Goal: Find specific page/section: Find specific page/section

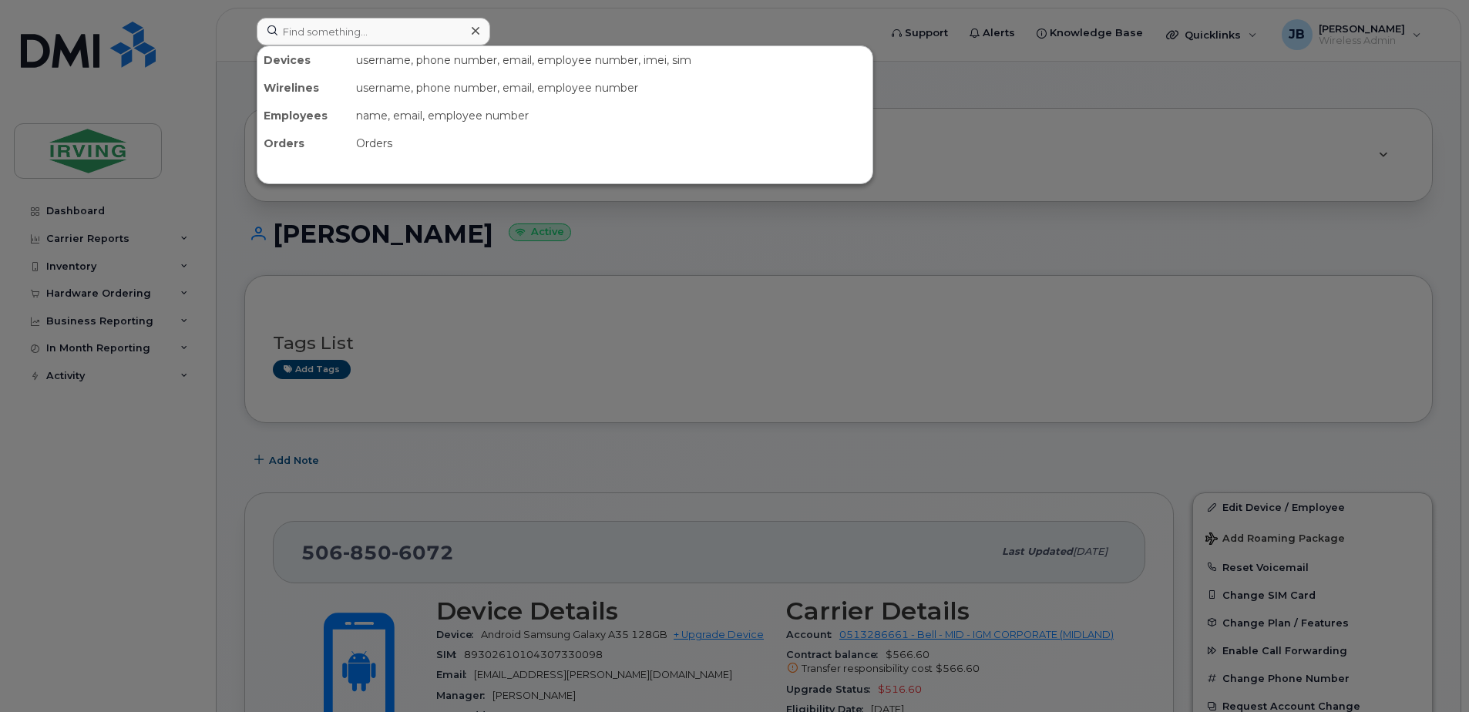
click at [367, 31] on input at bounding box center [374, 32] width 234 height 28
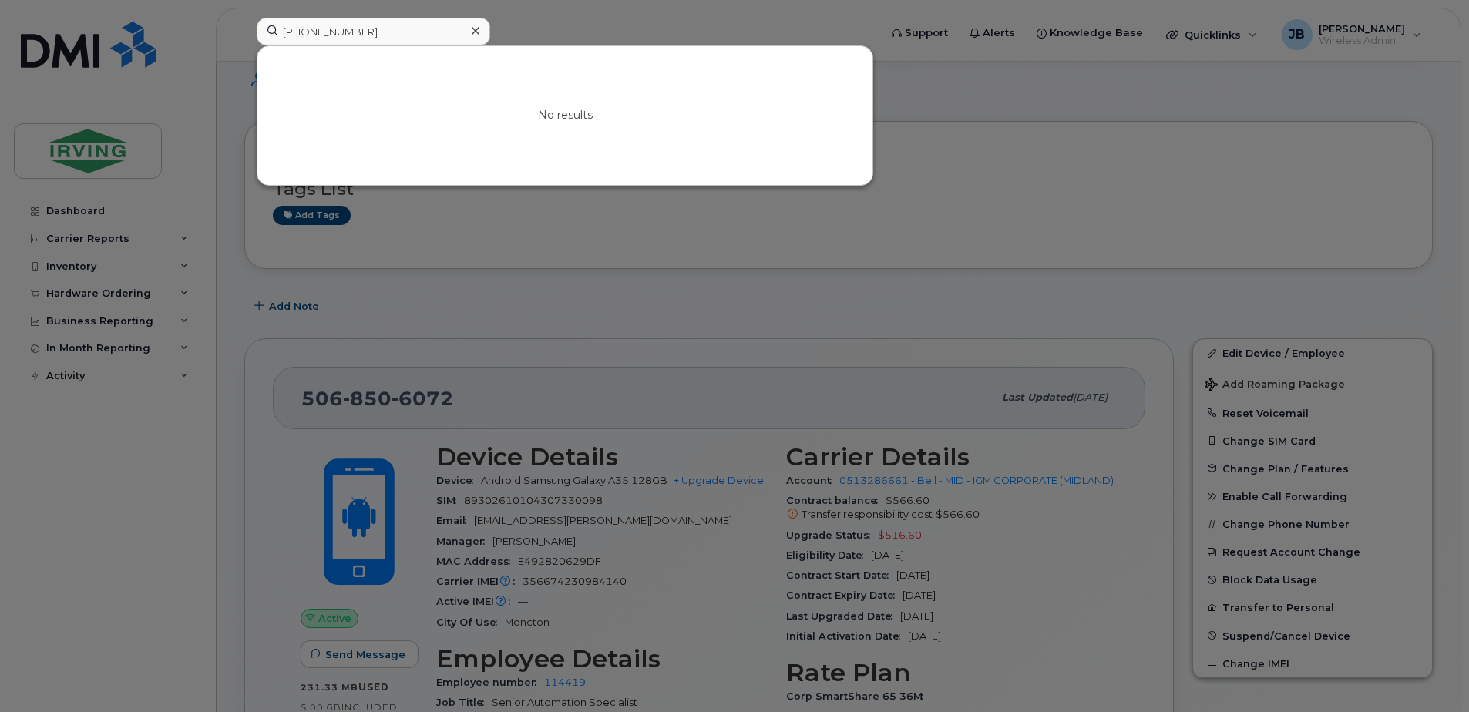
click at [298, 35] on input "[PHONE_NUMBER]" at bounding box center [374, 32] width 234 height 28
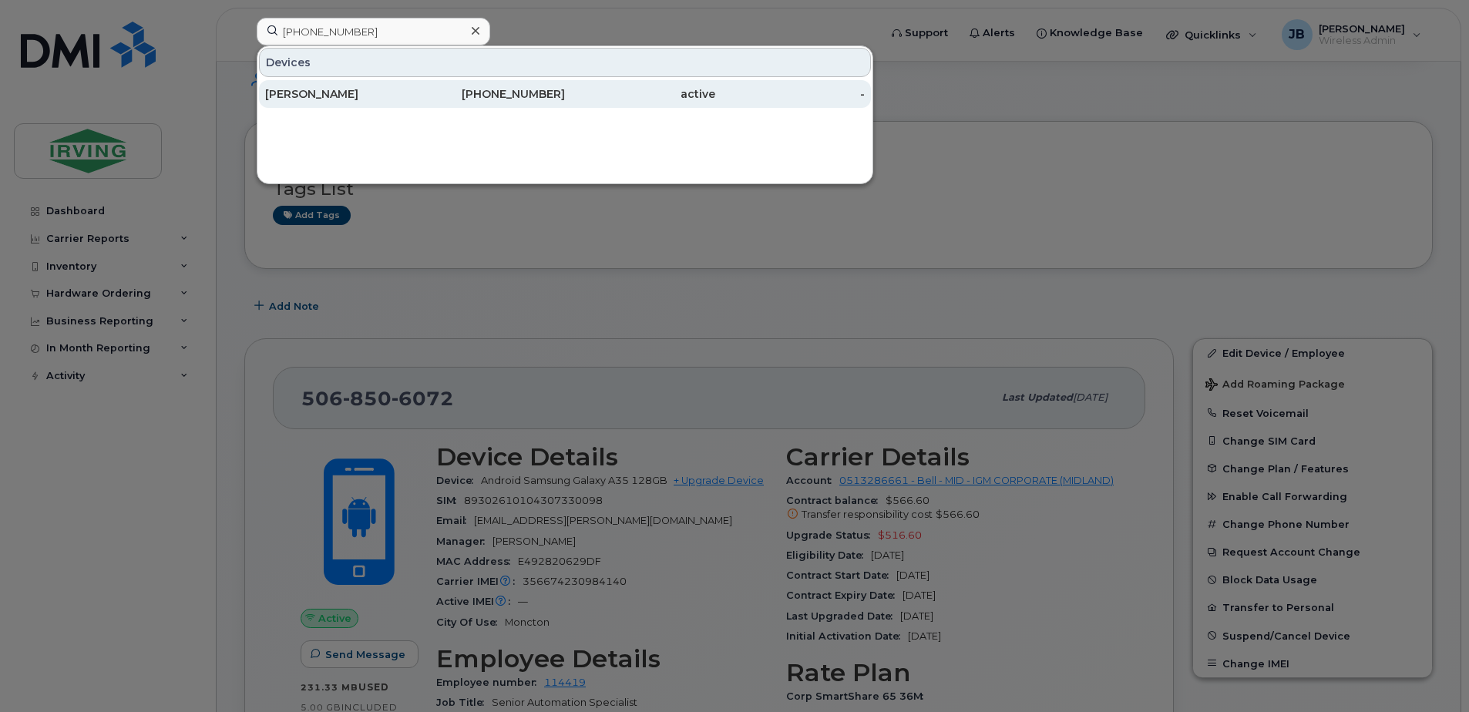
type input "[PHONE_NUMBER]"
click at [324, 99] on div "[PERSON_NAME]" at bounding box center [340, 93] width 150 height 15
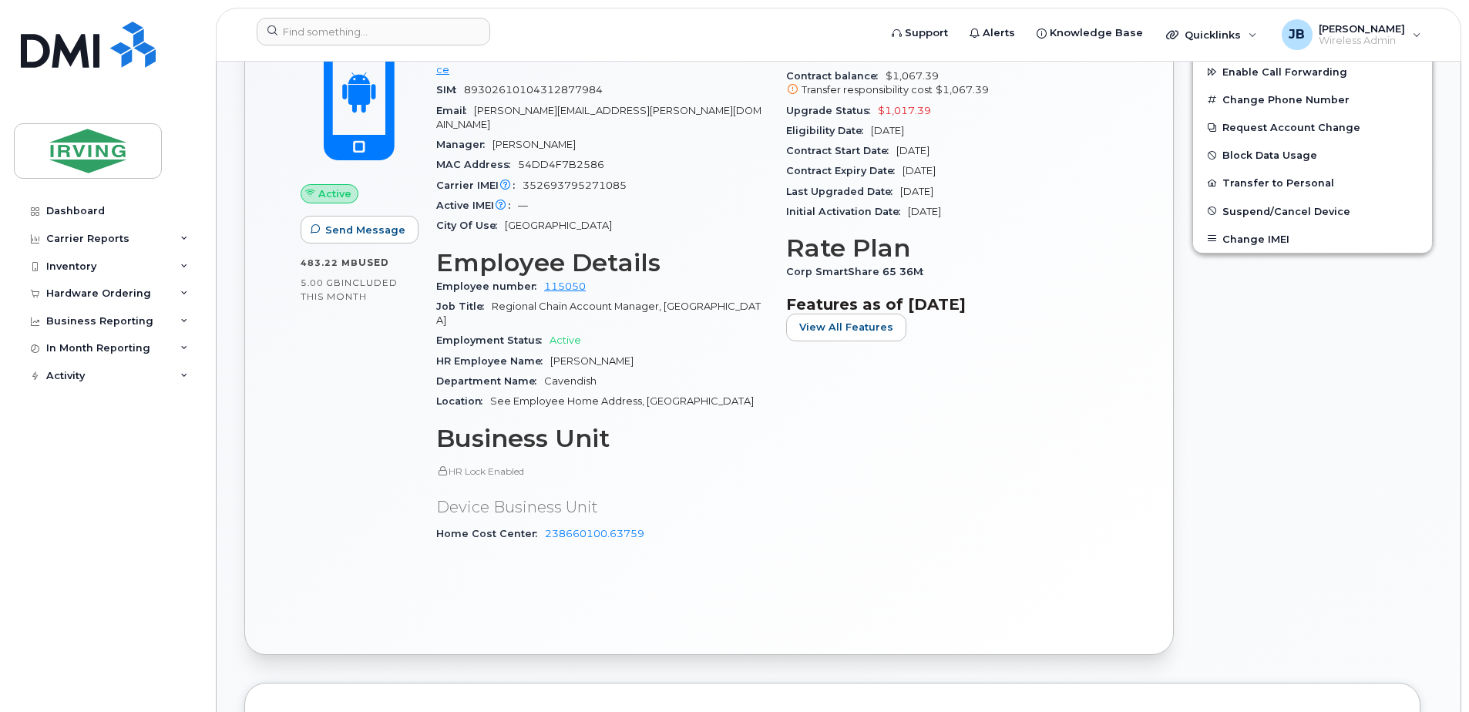
scroll to position [617, 0]
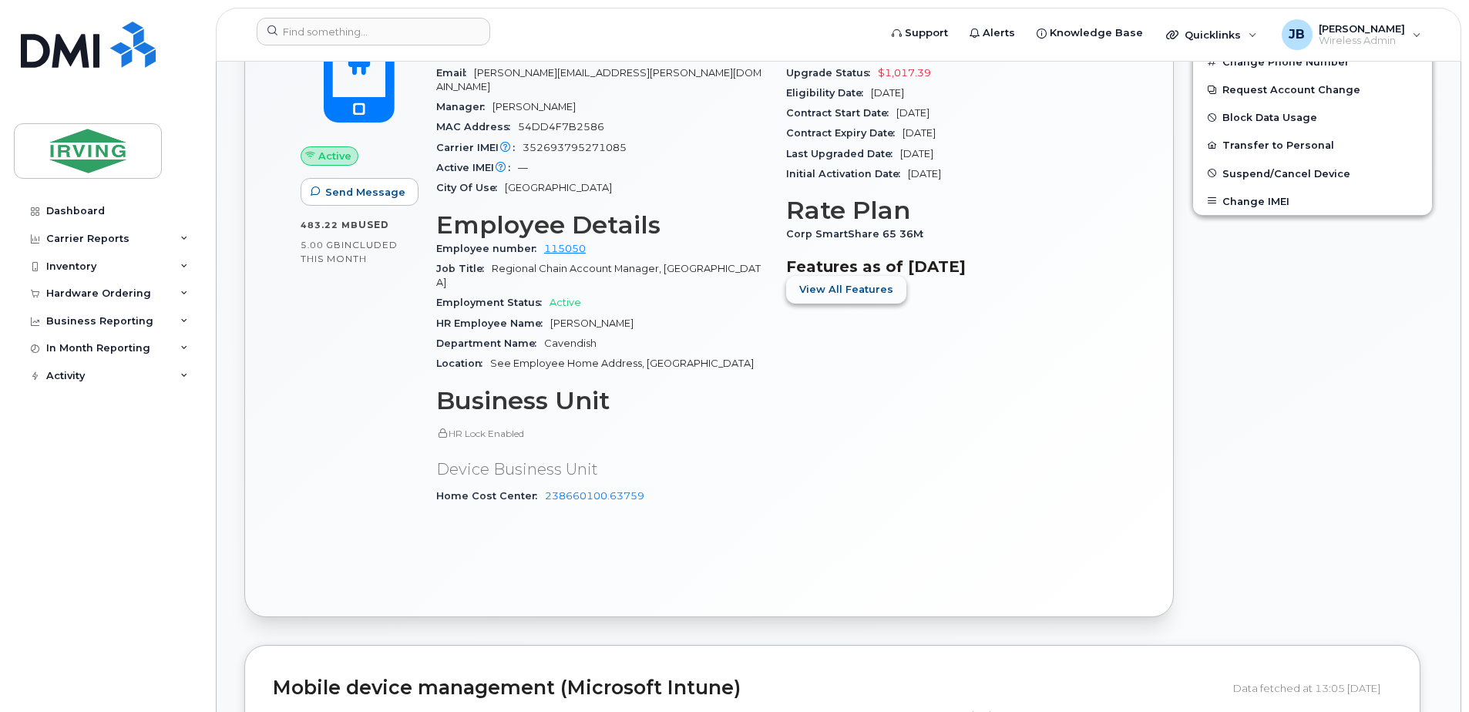
click at [834, 291] on span "View All Features" at bounding box center [846, 289] width 94 height 15
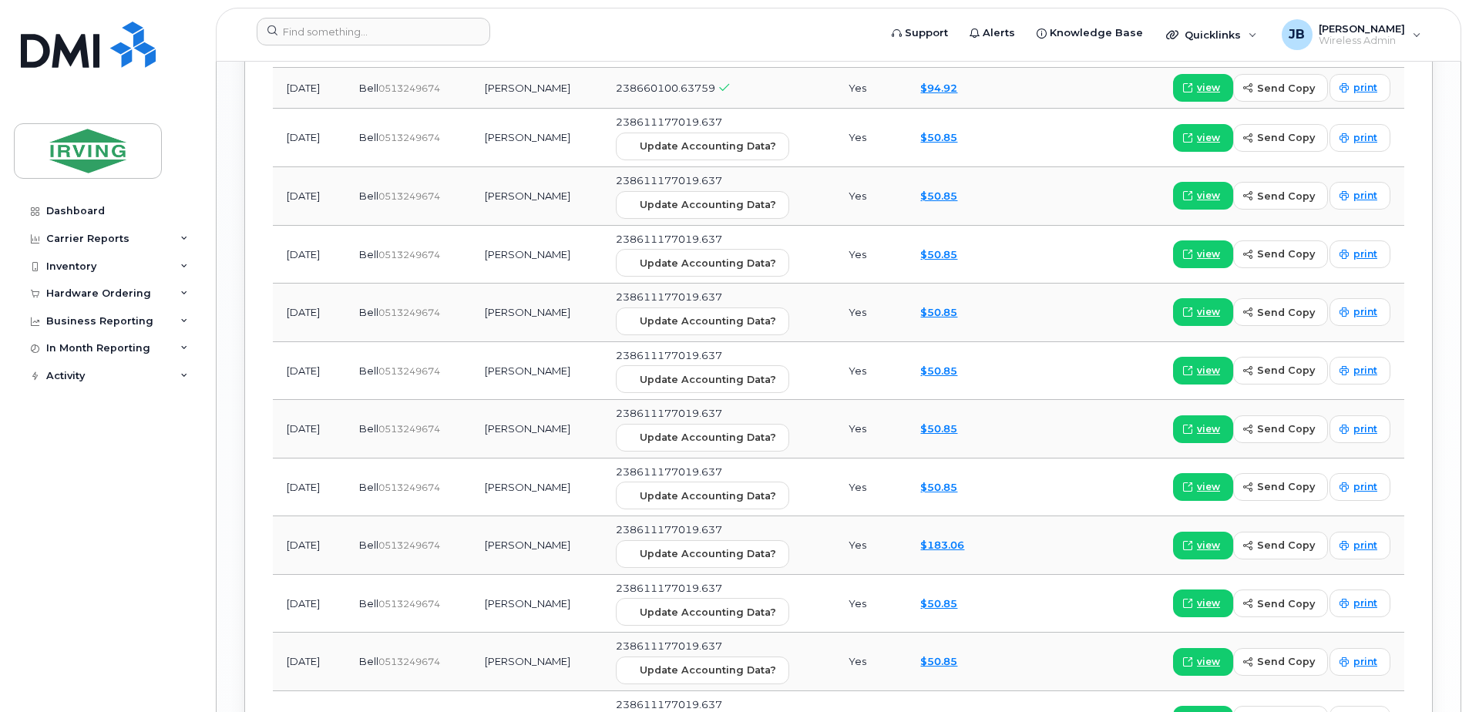
scroll to position [2235, 0]
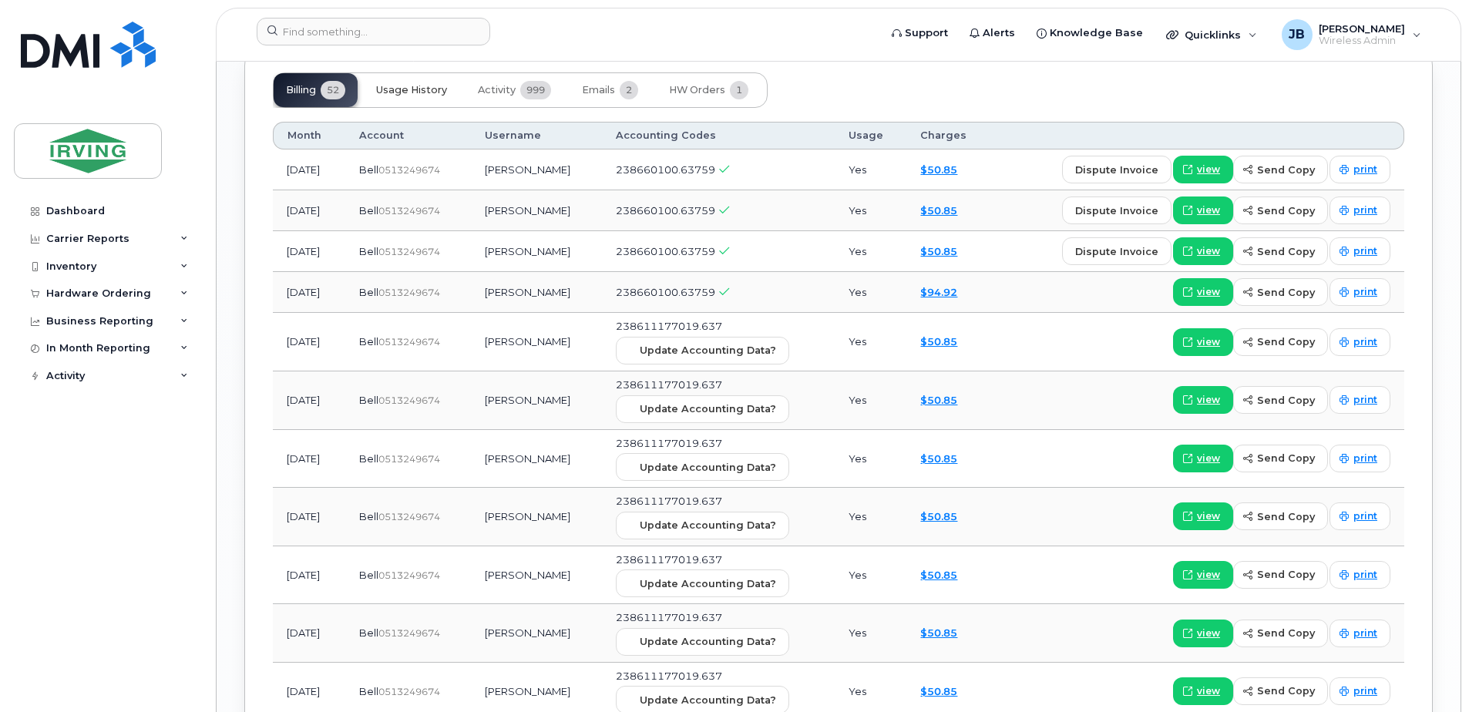
click at [425, 91] on span "Usage History" at bounding box center [411, 90] width 71 height 12
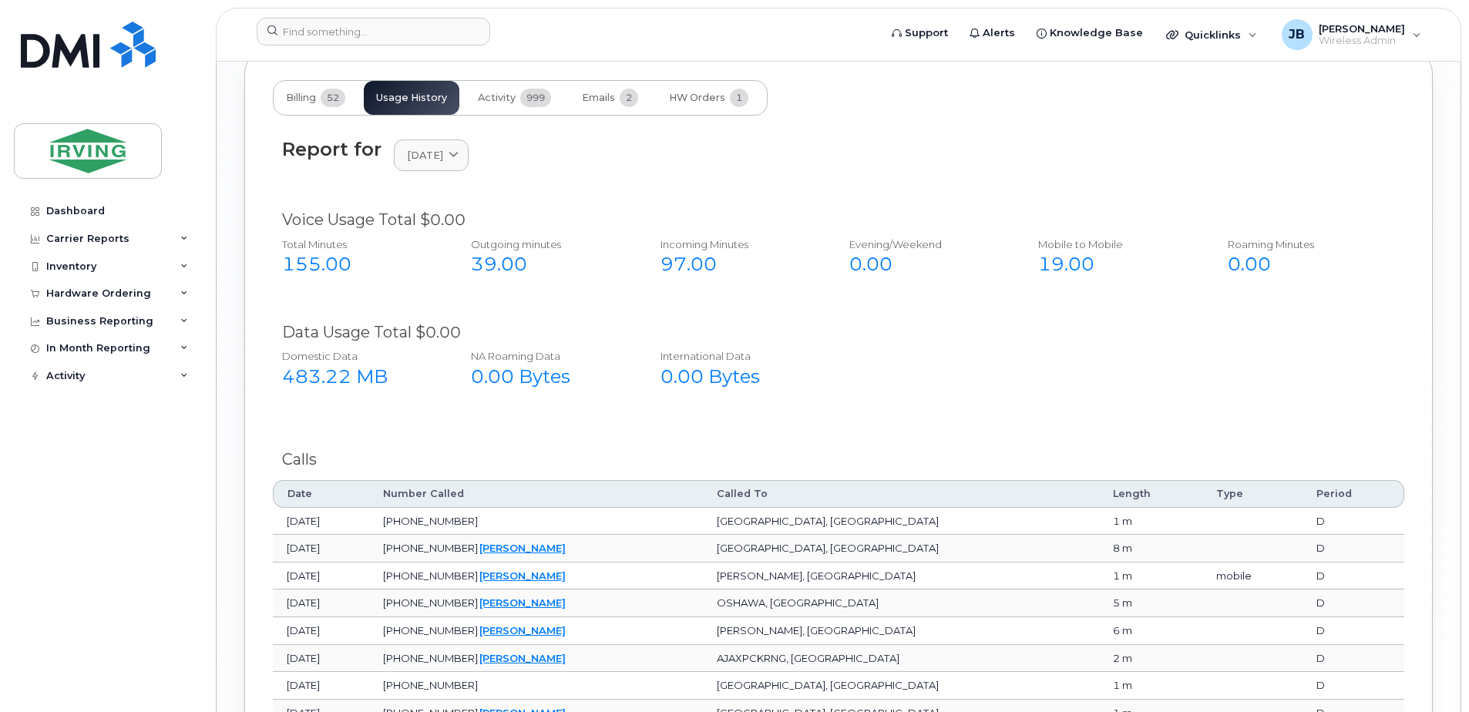
scroll to position [2004, 0]
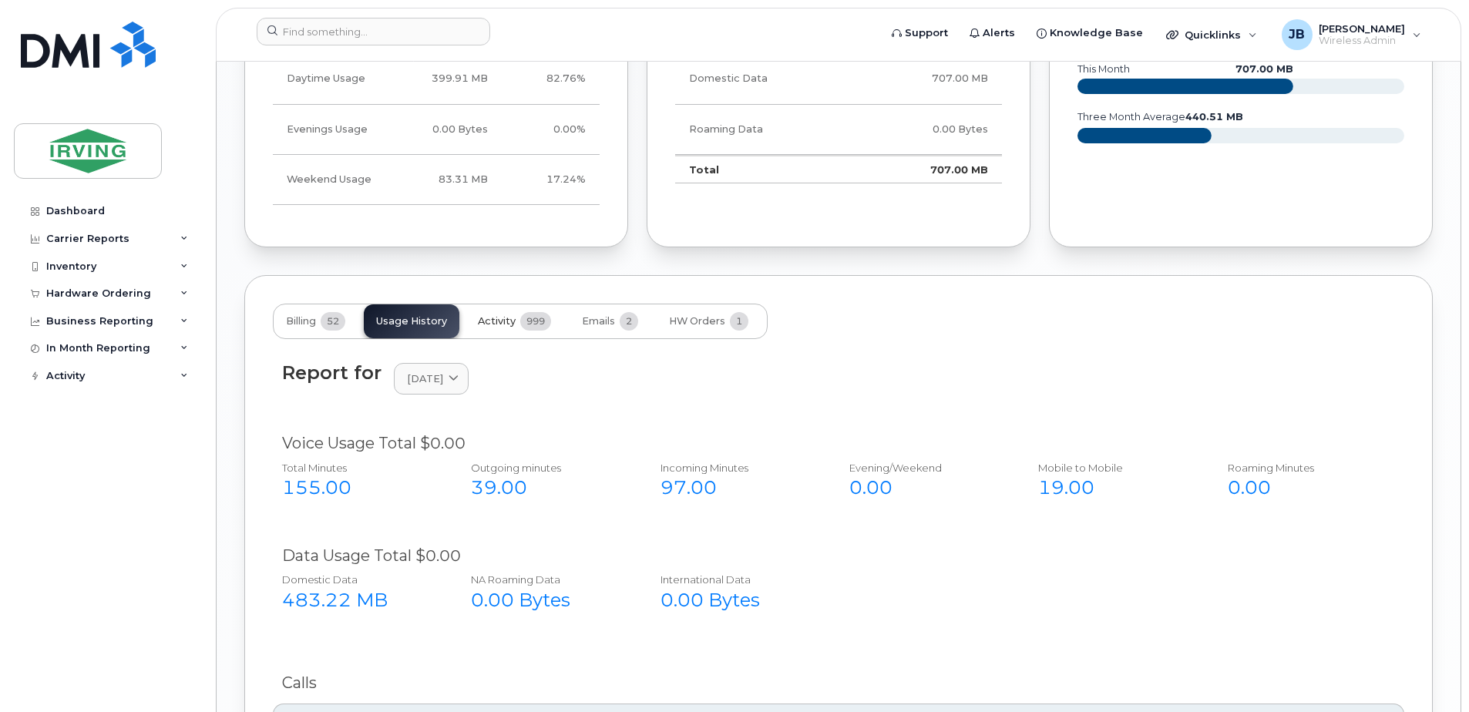
click at [493, 324] on span "Activity" at bounding box center [497, 321] width 38 height 12
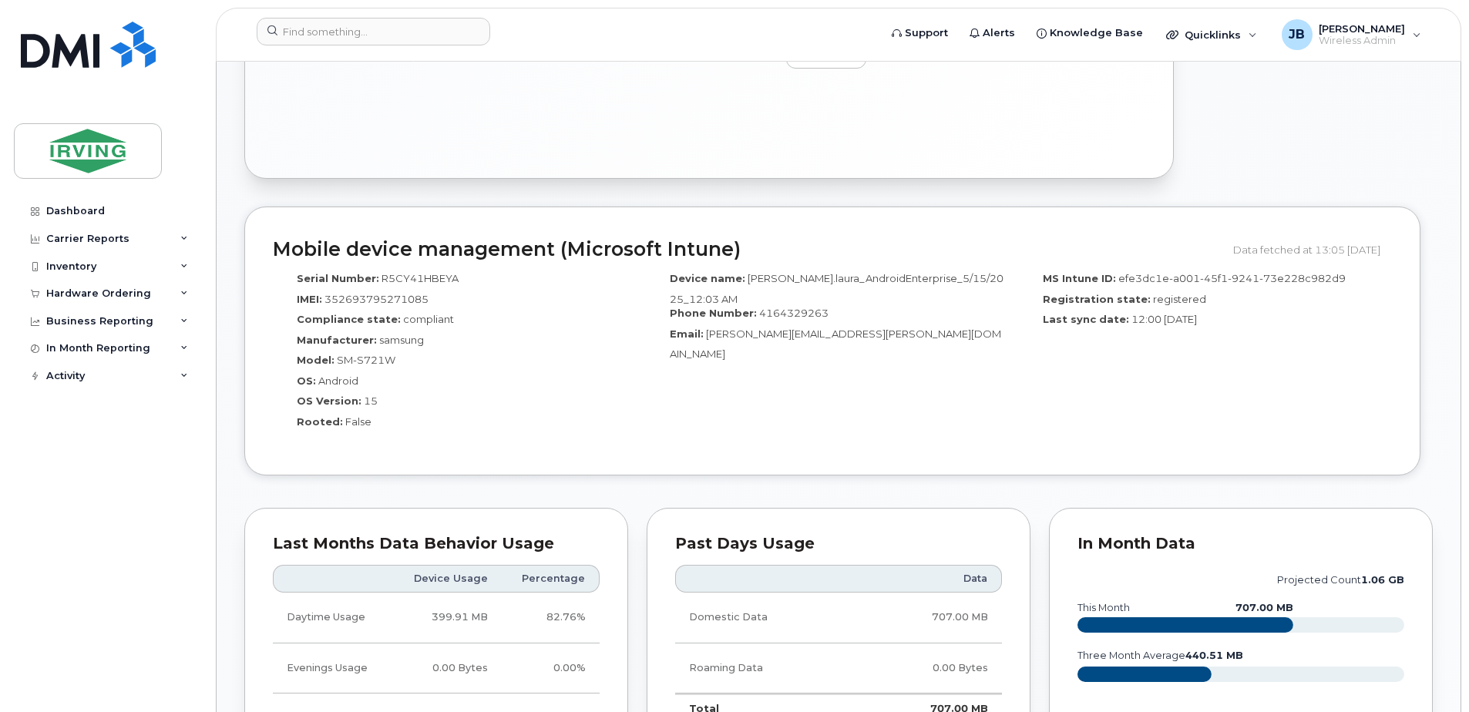
scroll to position [1464, 0]
